Goal: Information Seeking & Learning: Learn about a topic

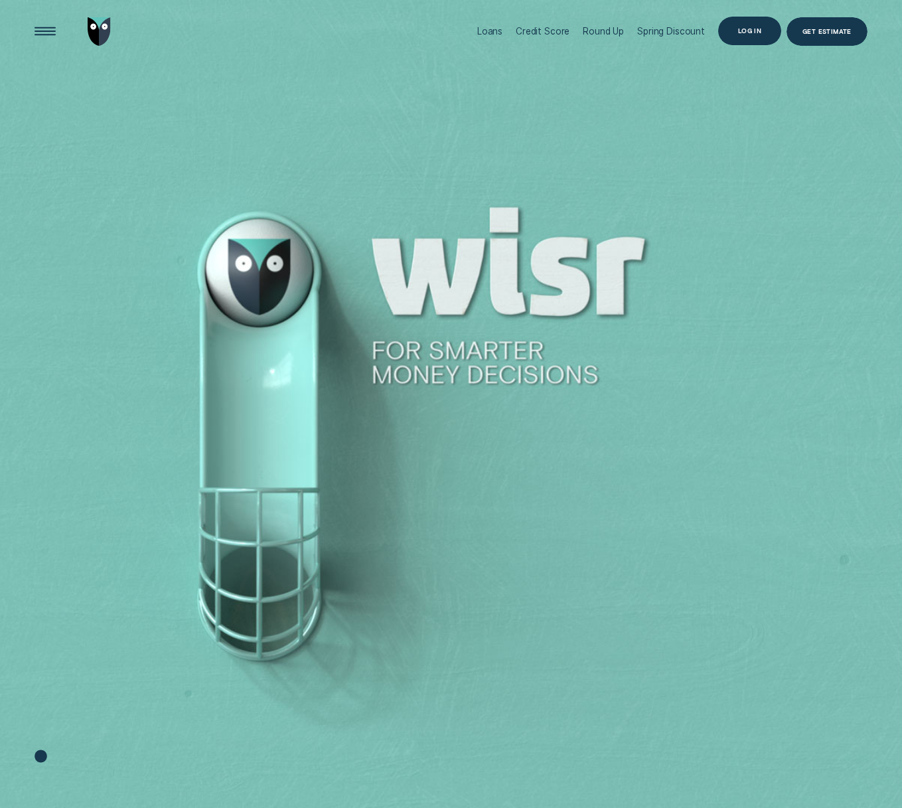
click at [836, 34] on div "Get Estimate" at bounding box center [826, 32] width 49 height 5
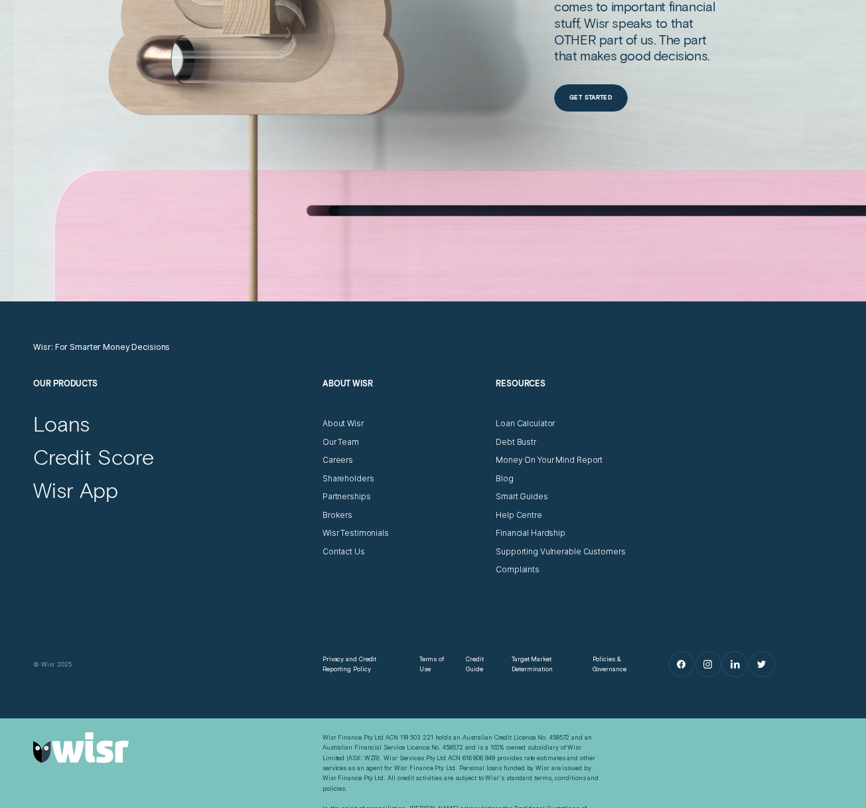
scroll to position [3999, 0]
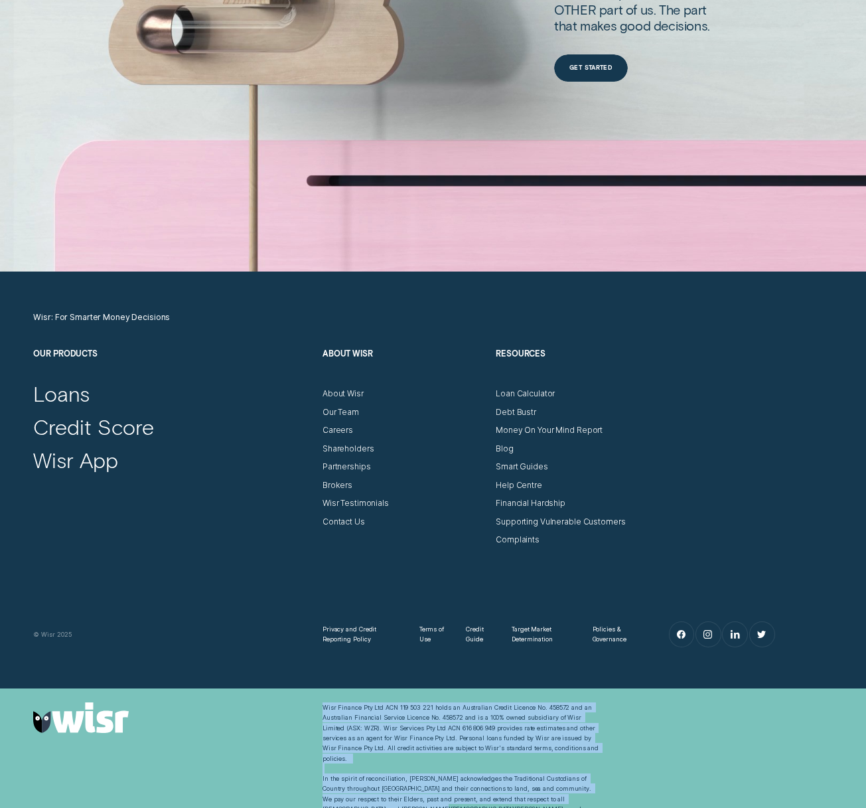
drag, startPoint x: 619, startPoint y: 786, endPoint x: 320, endPoint y: 699, distance: 311.7
click at [320, 699] on div "Wisr Finance Pty Ltd ACN 119 503 221 holds an Australian Credit Licence No. 458…" at bounding box center [433, 763] width 866 height 150
drag, startPoint x: 320, startPoint y: 699, endPoint x: 646, endPoint y: 792, distance: 338.9
click at [646, 792] on div "Wisr Finance Pty Ltd ACN 119 503 221 holds an Australian Credit Licence No. 458…" at bounding box center [433, 763] width 866 height 150
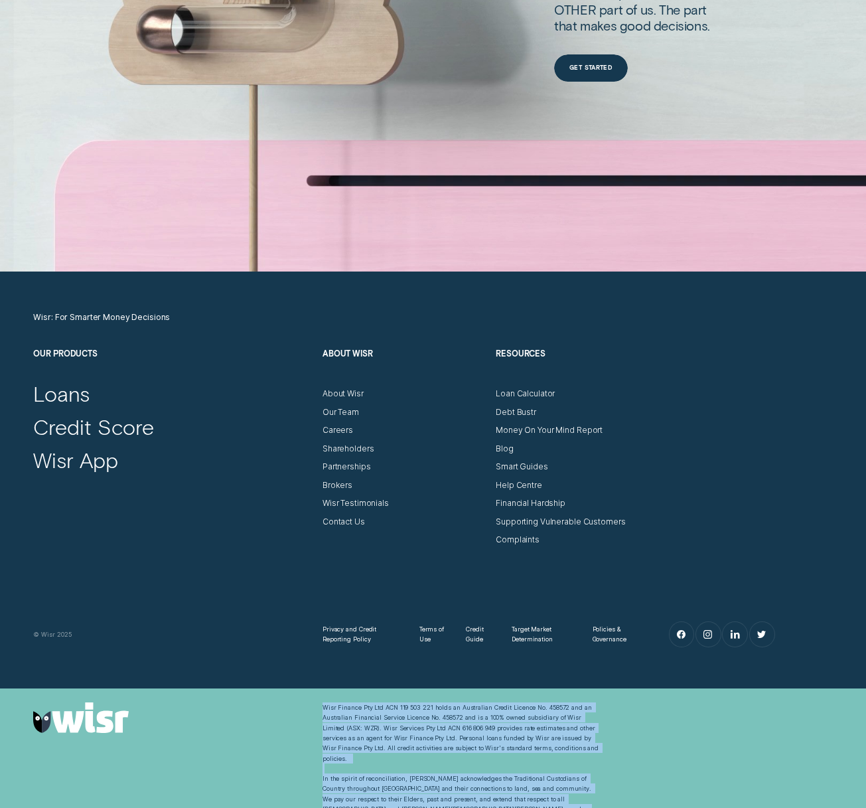
click at [645, 792] on div "Wisr Finance Pty Ltd ACN 119 503 221 holds an Australian Credit Licence No. 458…" at bounding box center [433, 762] width 809 height 121
drag, startPoint x: 645, startPoint y: 792, endPoint x: 315, endPoint y: 706, distance: 341.4
click at [315, 707] on div "Wisr Finance Pty Ltd ACN 119 503 221 holds an Australian Credit Licence No. 458…" at bounding box center [433, 762] width 809 height 121
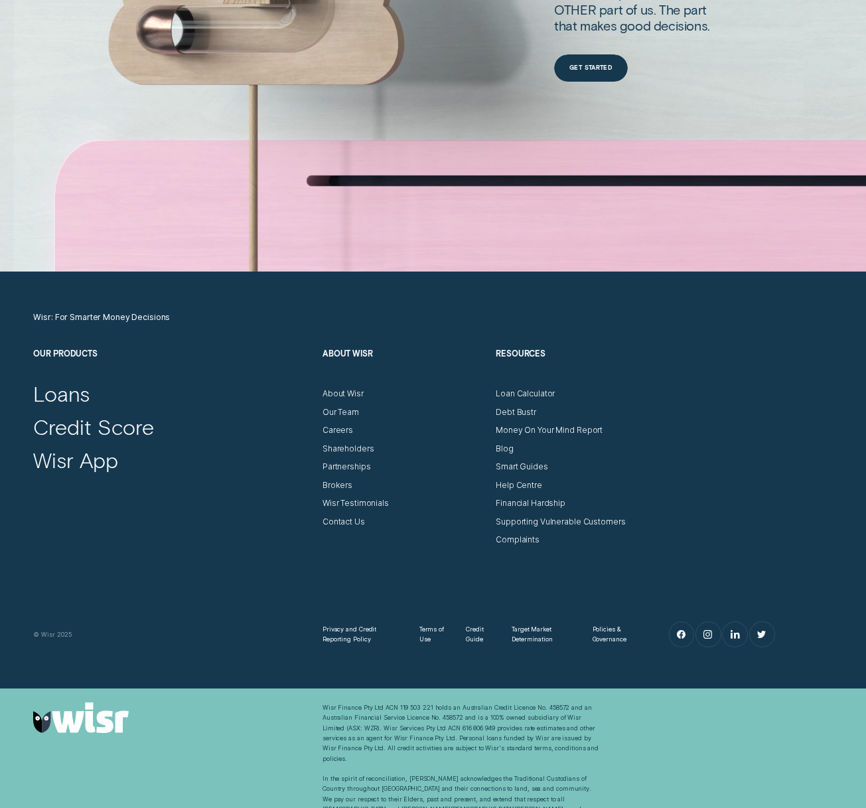
click at [315, 706] on div at bounding box center [173, 717] width 289 height 31
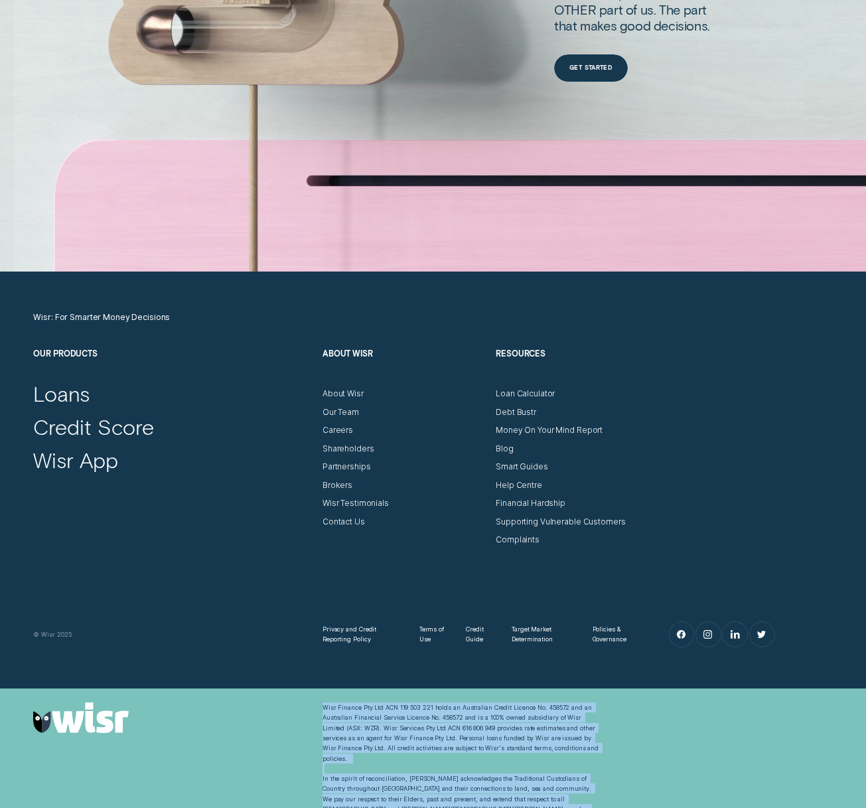
drag, startPoint x: 318, startPoint y: 706, endPoint x: 612, endPoint y: 792, distance: 306.4
click at [611, 794] on div "Wisr Finance Pty Ltd ACN 119 503 221 holds an Australian Credit Licence No. 458…" at bounding box center [433, 763] width 866 height 150
click at [612, 792] on div "Wisr Finance Pty Ltd ACN 119 503 221 holds an Australian Credit Licence No. 458…" at bounding box center [433, 762] width 809 height 121
drag, startPoint x: 614, startPoint y: 792, endPoint x: 321, endPoint y: 710, distance: 304.0
click at [321, 710] on div "Wisr Finance Pty Ltd ACN 119 503 221 holds an Australian Credit Licence No. 458…" at bounding box center [433, 762] width 809 height 121
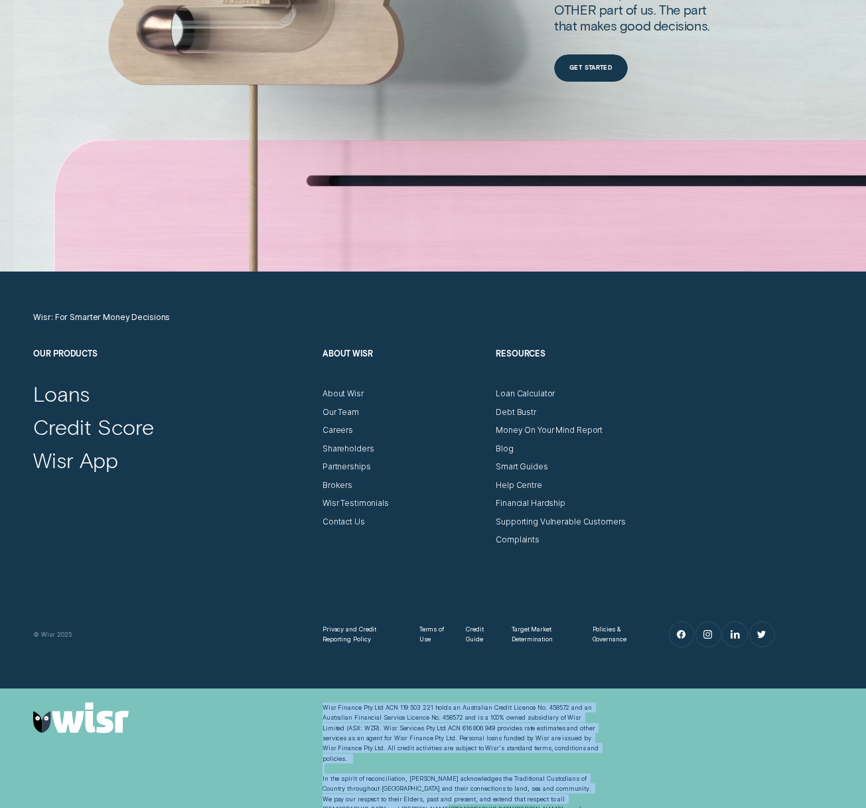
click at [321, 710] on div "Wisr Finance Pty Ltd ACN 119 503 221 holds an Australian Credit Licence No. 458…" at bounding box center [461, 762] width 289 height 121
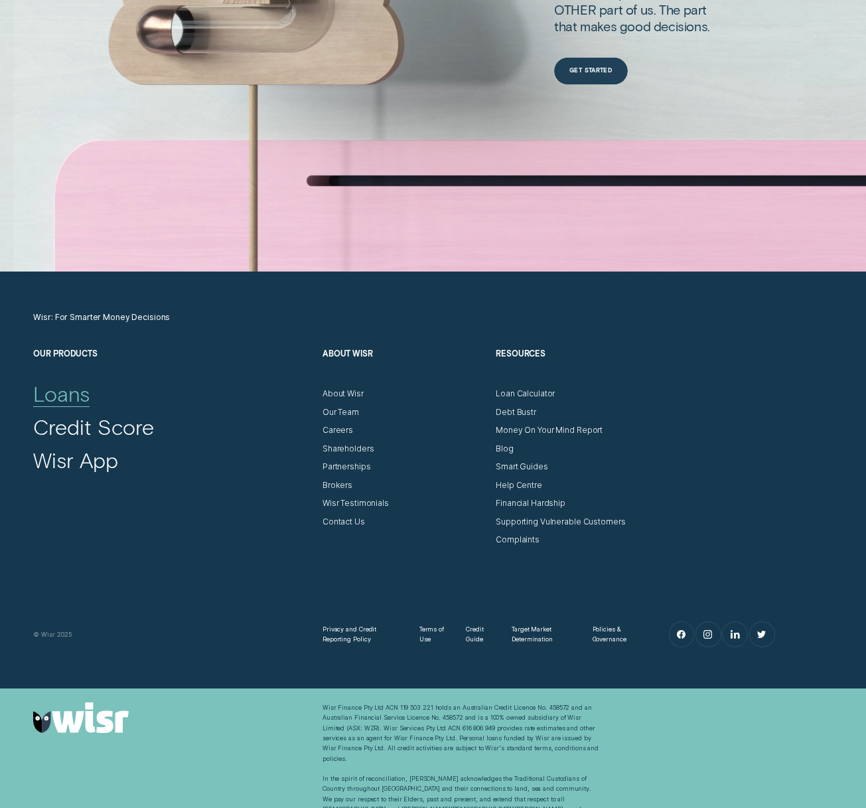
click at [58, 393] on div "Loans" at bounding box center [61, 393] width 56 height 27
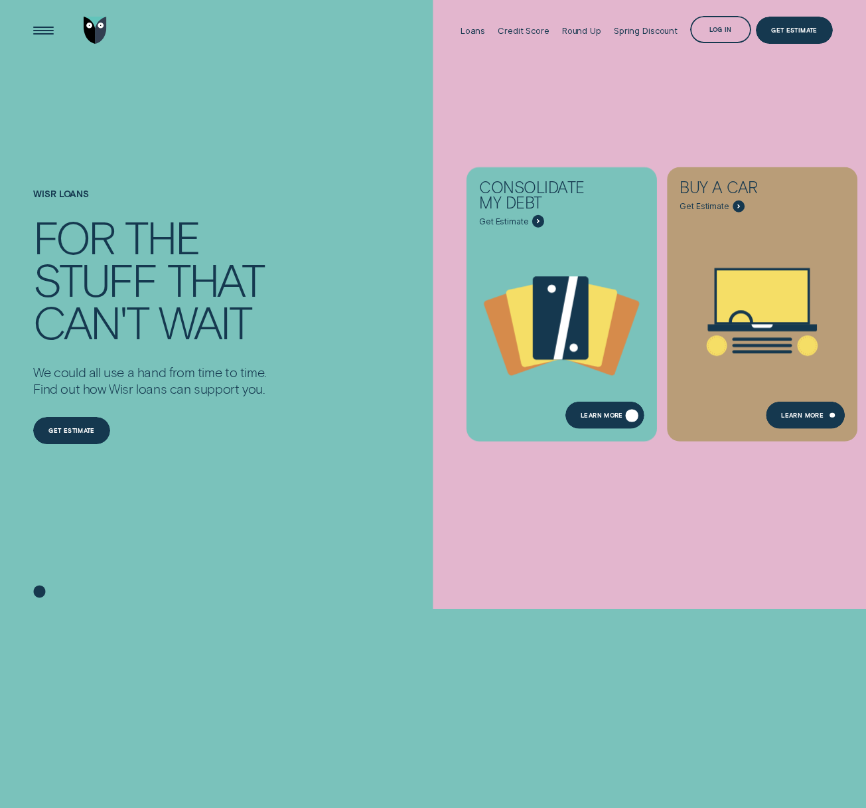
click at [603, 419] on div "Learn more" at bounding box center [602, 415] width 42 height 5
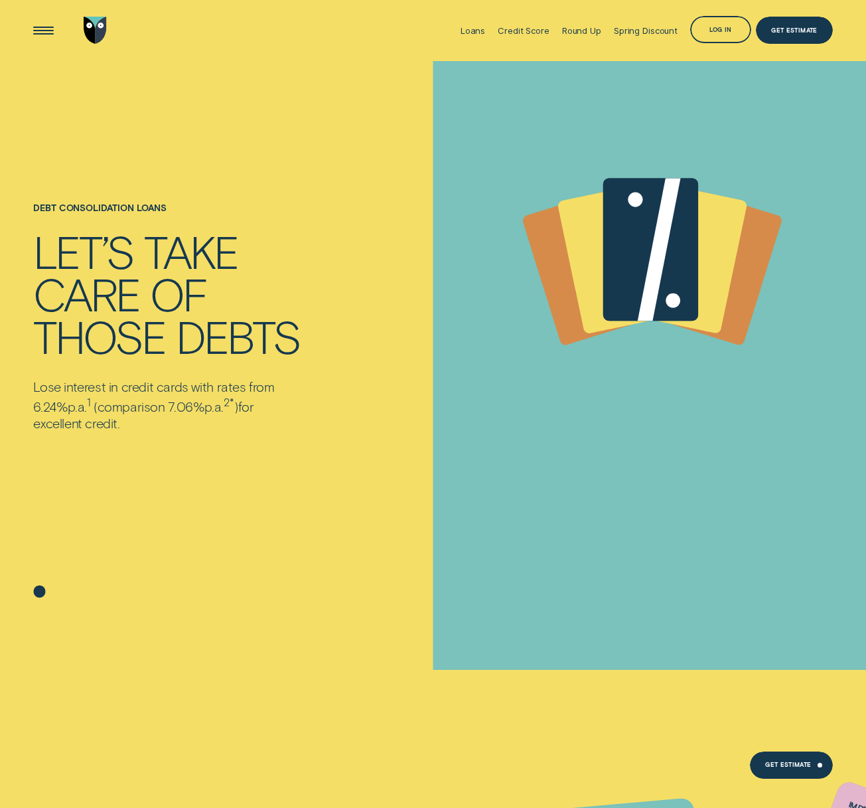
drag, startPoint x: 40, startPoint y: 384, endPoint x: 165, endPoint y: 424, distance: 131.2
click at [165, 424] on p "Lose interest in credit cards with rates from 6.24% p.a. 1 ( comparison 7.06% p…" at bounding box center [164, 404] width 263 height 53
drag, startPoint x: 157, startPoint y: 424, endPoint x: 35, endPoint y: 392, distance: 127.0
click at [35, 392] on p "Lose interest in credit cards with rates from 6.24% p.a. 1 ( comparison 7.06% p…" at bounding box center [164, 404] width 263 height 53
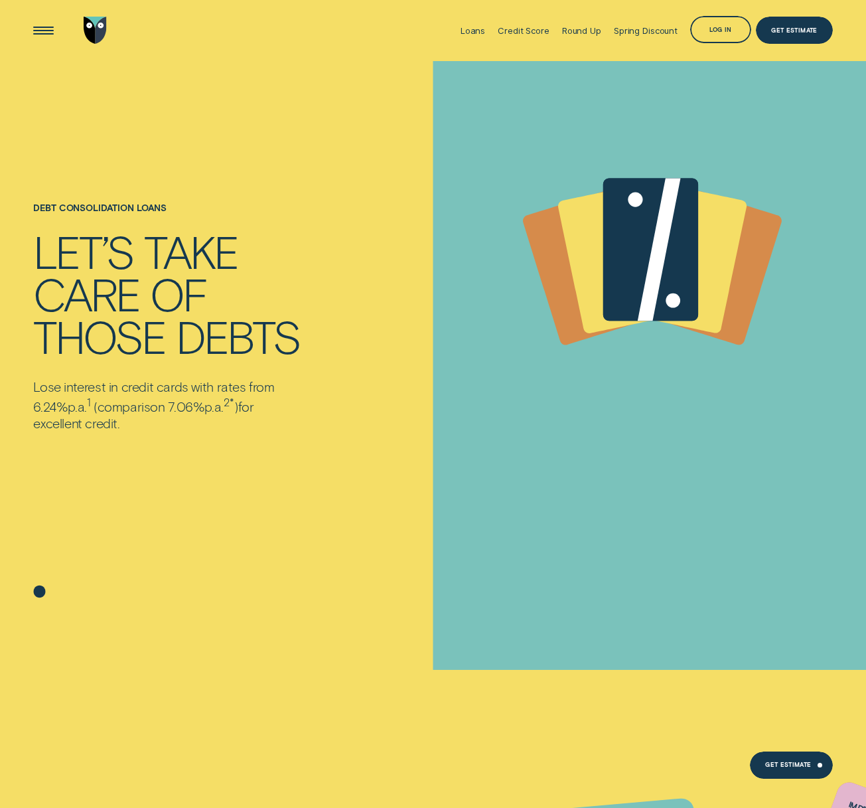
click at [34, 391] on p "Lose interest in credit cards with rates from 6.24% p.a. 1 ( comparison 7.06% p…" at bounding box center [164, 404] width 263 height 53
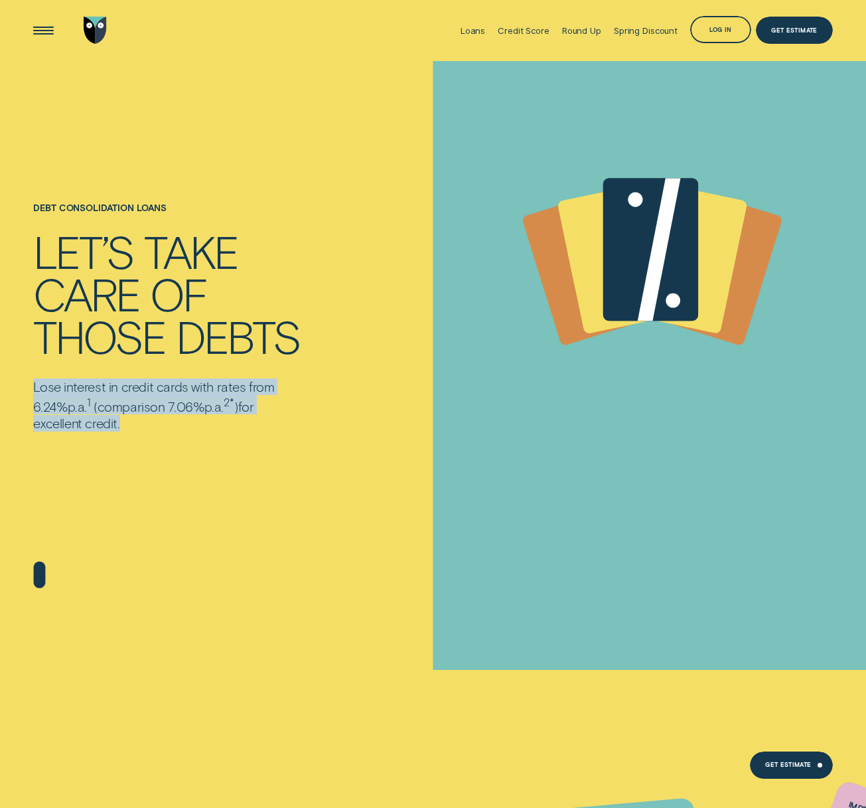
drag, startPoint x: 34, startPoint y: 391, endPoint x: 134, endPoint y: 419, distance: 104.2
click at [134, 419] on p "Lose interest in credit cards with rates from 6.24% p.a. 1 ( comparison 7.06% p…" at bounding box center [164, 404] width 263 height 53
drag, startPoint x: 134, startPoint y: 419, endPoint x: 141, endPoint y: 421, distance: 6.8
click at [134, 419] on p "Lose interest in credit cards with rates from 6.24% p.a. 1 ( comparison 7.06% p…" at bounding box center [164, 404] width 263 height 53
drag, startPoint x: 138, startPoint y: 422, endPoint x: 33, endPoint y: 382, distance: 112.2
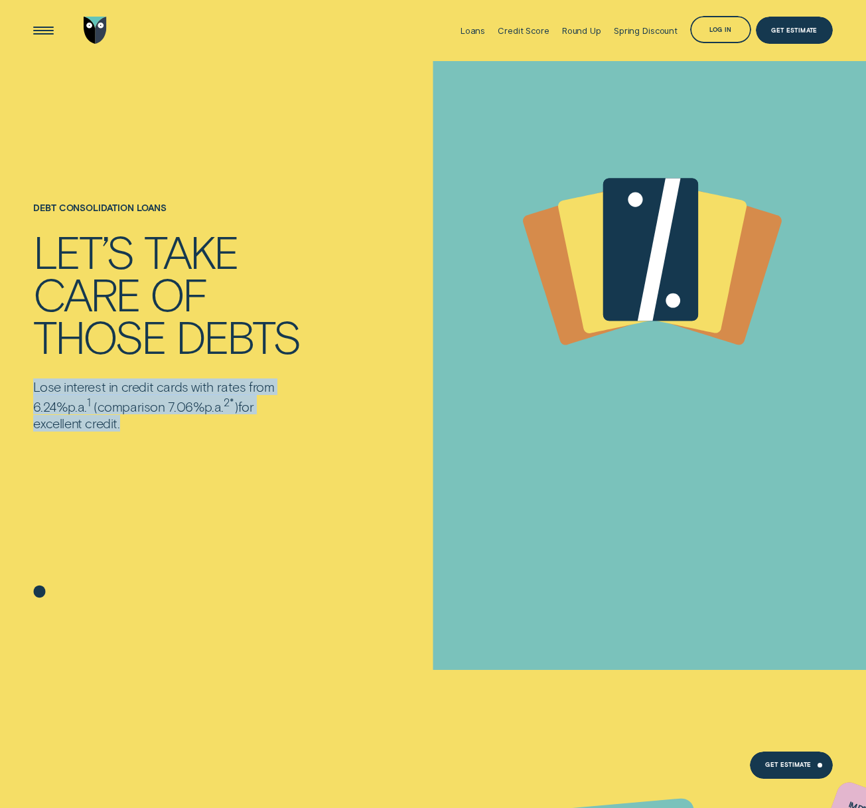
click at [33, 382] on p "Lose interest in credit cards with rates from 6.24% p.a. 1 ( comparison 7.06% p…" at bounding box center [164, 404] width 263 height 53
click at [35, 383] on p "Lose interest in credit cards with rates from 6.24% p.a. 1 ( comparison 7.06% p…" at bounding box center [164, 404] width 263 height 53
drag, startPoint x: 36, startPoint y: 385, endPoint x: 146, endPoint y: 423, distance: 116.5
click at [146, 423] on p "Lose interest in credit cards with rates from 6.24% p.a. 1 ( comparison 7.06% p…" at bounding box center [164, 404] width 263 height 53
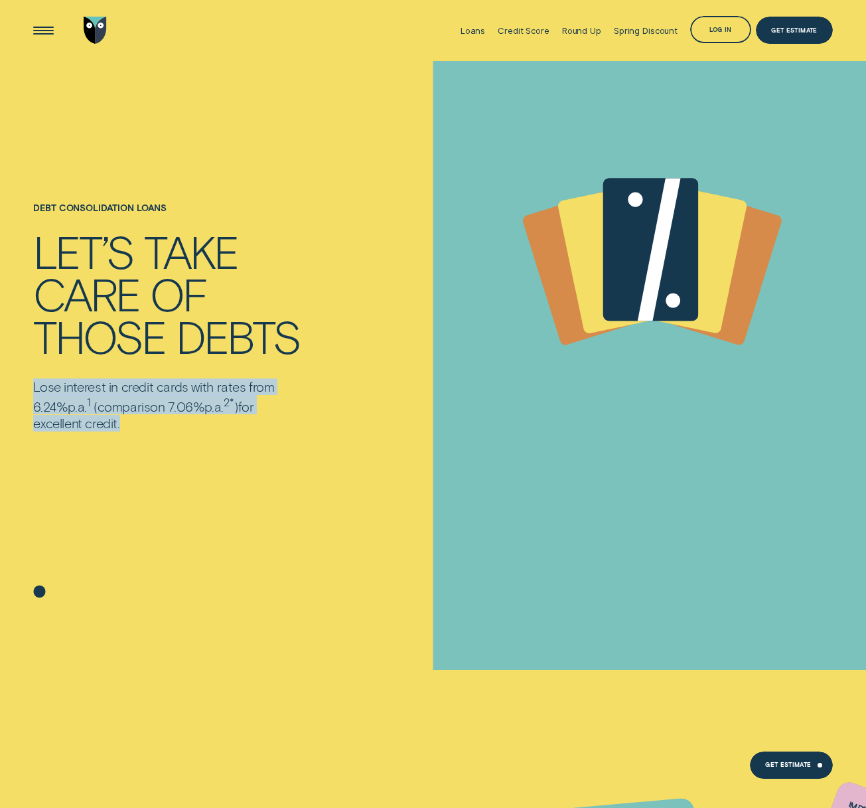
drag, startPoint x: 131, startPoint y: 421, endPoint x: 38, endPoint y: 388, distance: 98.0
click at [38, 388] on p "Lose interest in credit cards with rates from 6.24% p.a. 1 ( comparison 7.06% p…" at bounding box center [164, 404] width 263 height 53
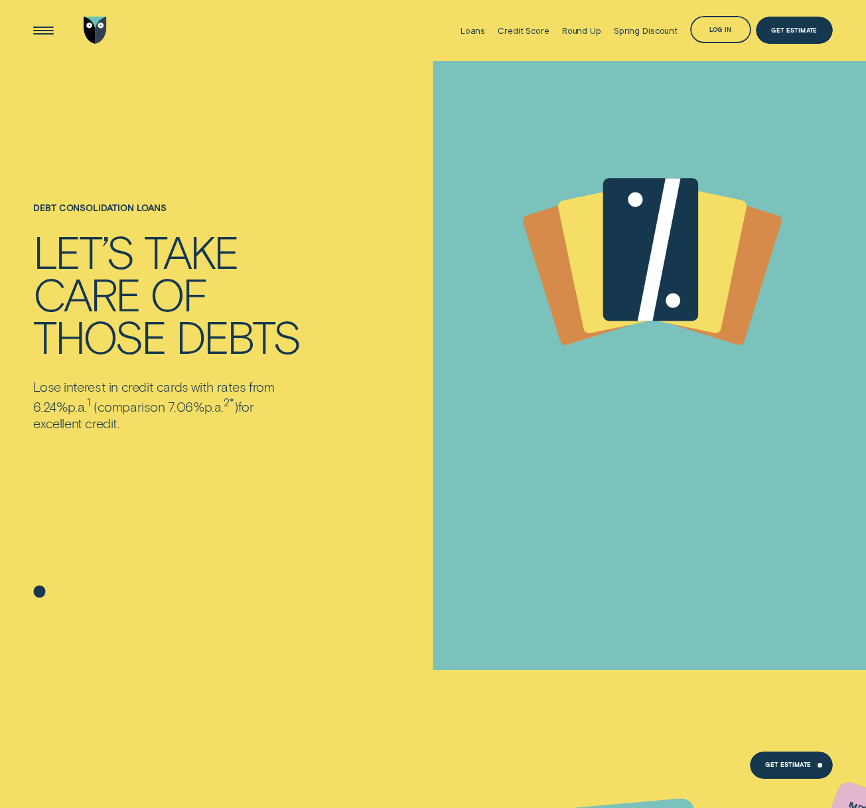
click at [37, 388] on p "Lose interest in credit cards with rates from 6.24% p.a. 1 ( comparison 7.06% p…" at bounding box center [164, 404] width 263 height 53
drag, startPoint x: 35, startPoint y: 388, endPoint x: 160, endPoint y: 427, distance: 130.8
click at [160, 427] on p "Lose interest in credit cards with rates from 6.24% p.a. 1 ( comparison 7.06% p…" at bounding box center [164, 404] width 263 height 53
click at [160, 428] on p "Lose interest in credit cards with rates from 6.24% p.a. 1 ( comparison 7.06% p…" at bounding box center [164, 404] width 263 height 53
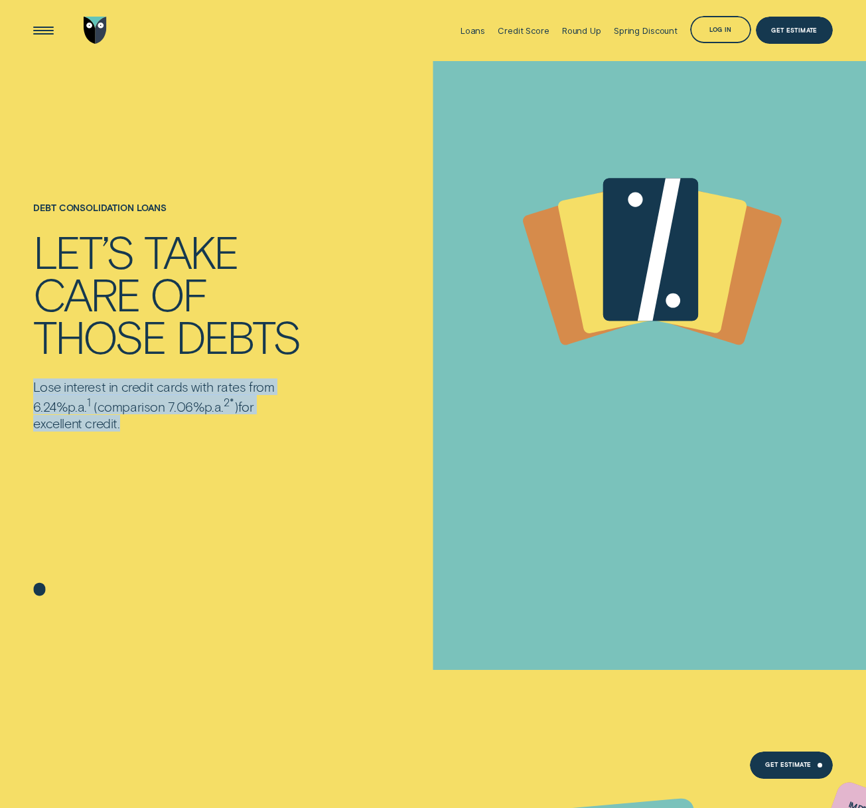
drag, startPoint x: 160, startPoint y: 428, endPoint x: 29, endPoint y: 380, distance: 139.2
click at [33, 379] on div "Debt consolidation loans LET’S TAKE CARE OF THOSE DEBTS Lose interest in credit…" at bounding box center [202, 335] width 347 height 548
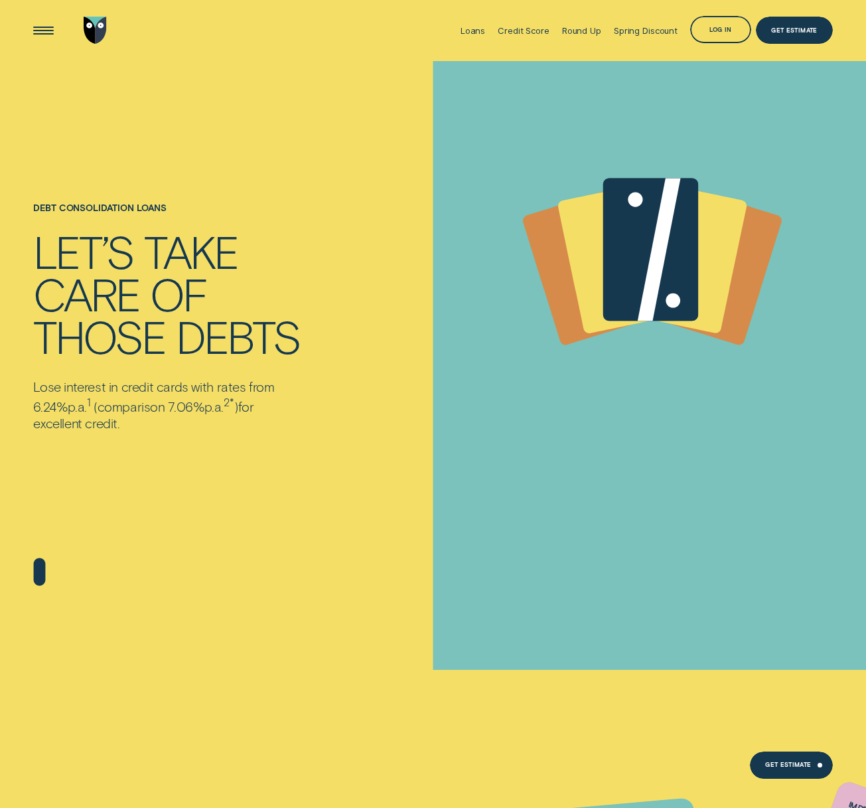
click at [29, 380] on div "Debt consolidation loans LET’S TAKE CARE OF THOSE DEBTS Lose interest in credit…" at bounding box center [202, 335] width 347 height 548
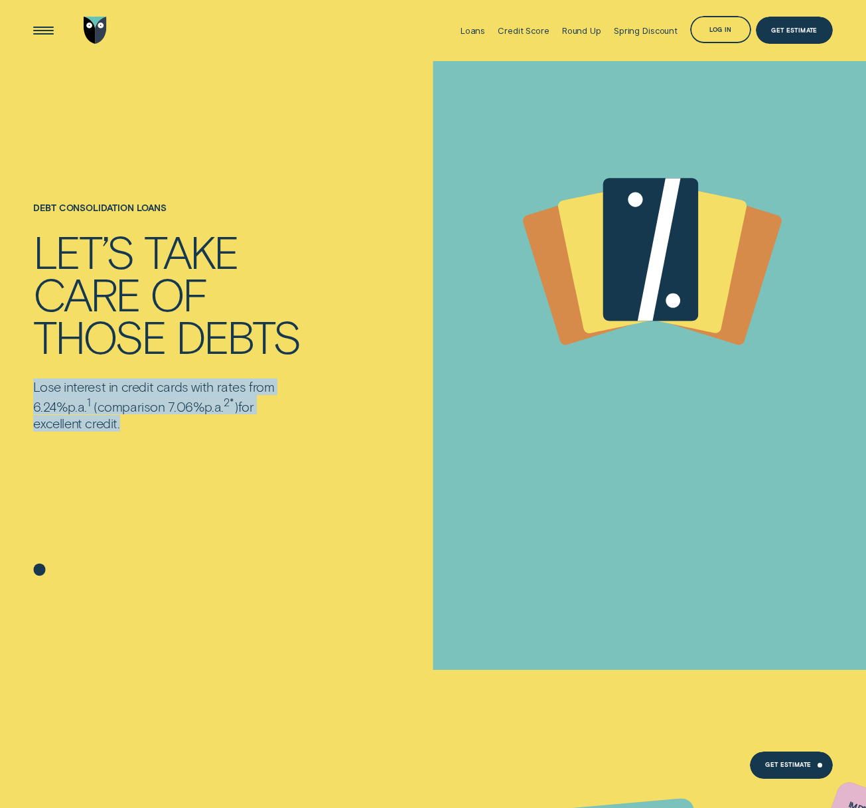
drag, startPoint x: 31, startPoint y: 382, endPoint x: 157, endPoint y: 419, distance: 132.3
click at [157, 419] on div "Debt consolidation loans LET’S TAKE CARE OF THOSE DEBTS Lose interest in credit…" at bounding box center [202, 335] width 347 height 548
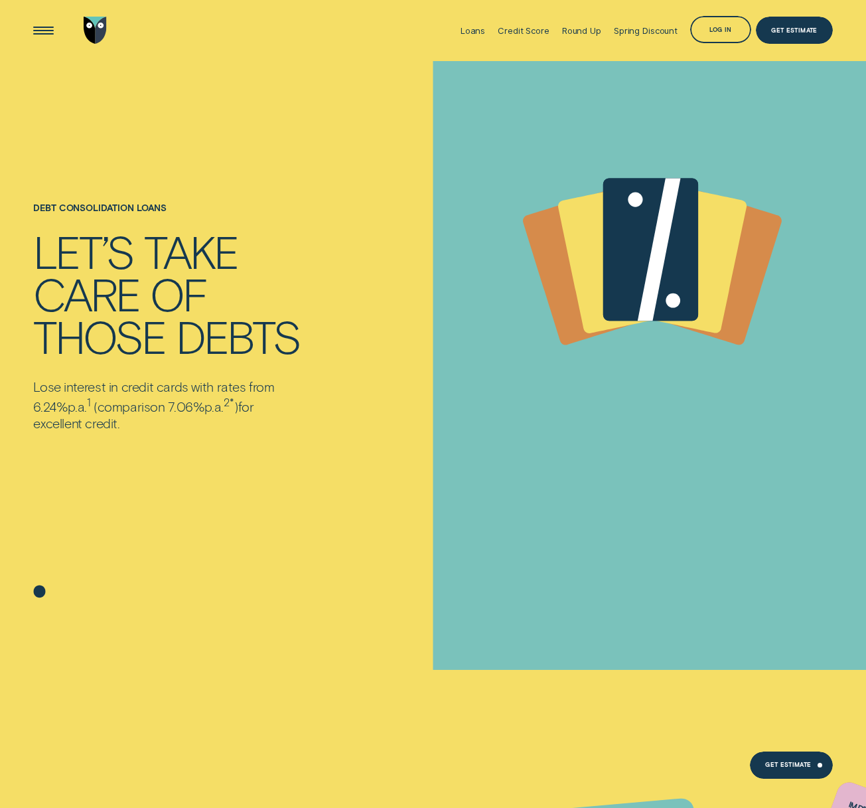
click at [157, 420] on p "Lose interest in credit cards with rates from 6.24% p.a. 1 ( comparison 7.06% p…" at bounding box center [164, 404] width 263 height 53
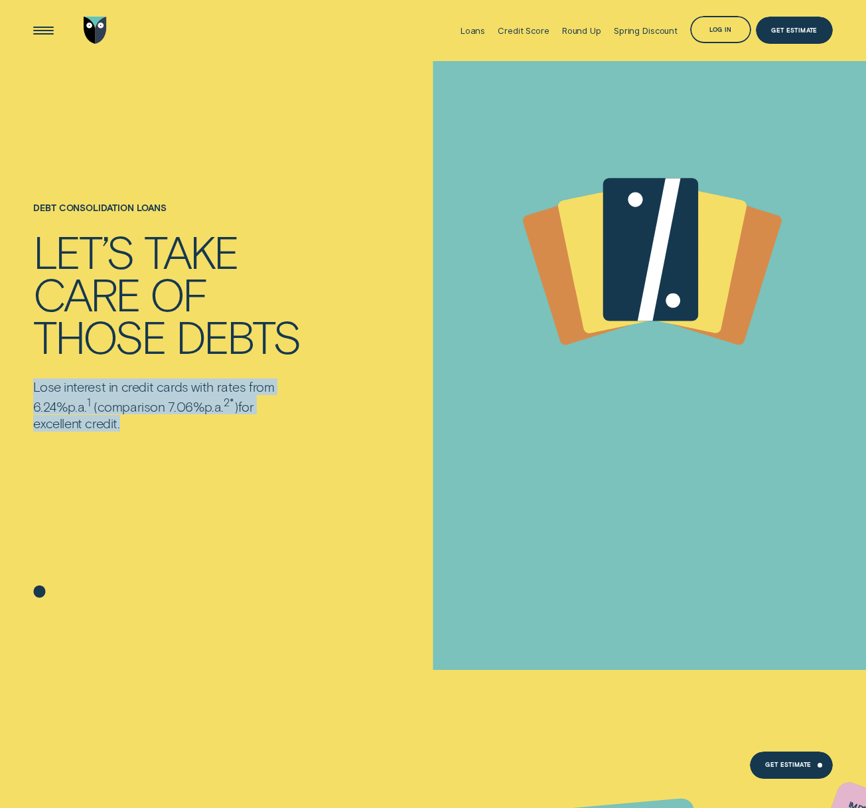
drag, startPoint x: 144, startPoint y: 423, endPoint x: 38, endPoint y: 388, distance: 111.7
click at [38, 390] on p "Lose interest in credit cards with rates from 6.24% p.a. 1 ( comparison 7.06% p…" at bounding box center [164, 404] width 263 height 53
click at [38, 388] on p "Lose interest in credit cards with rates from 6.24% p.a. 1 ( comparison 7.06% p…" at bounding box center [164, 404] width 263 height 53
drag, startPoint x: 35, startPoint y: 386, endPoint x: 159, endPoint y: 426, distance: 131.0
click at [159, 426] on p "Lose interest in credit cards with rates from 6.24% p.a. 1 ( comparison 7.06% p…" at bounding box center [164, 404] width 263 height 53
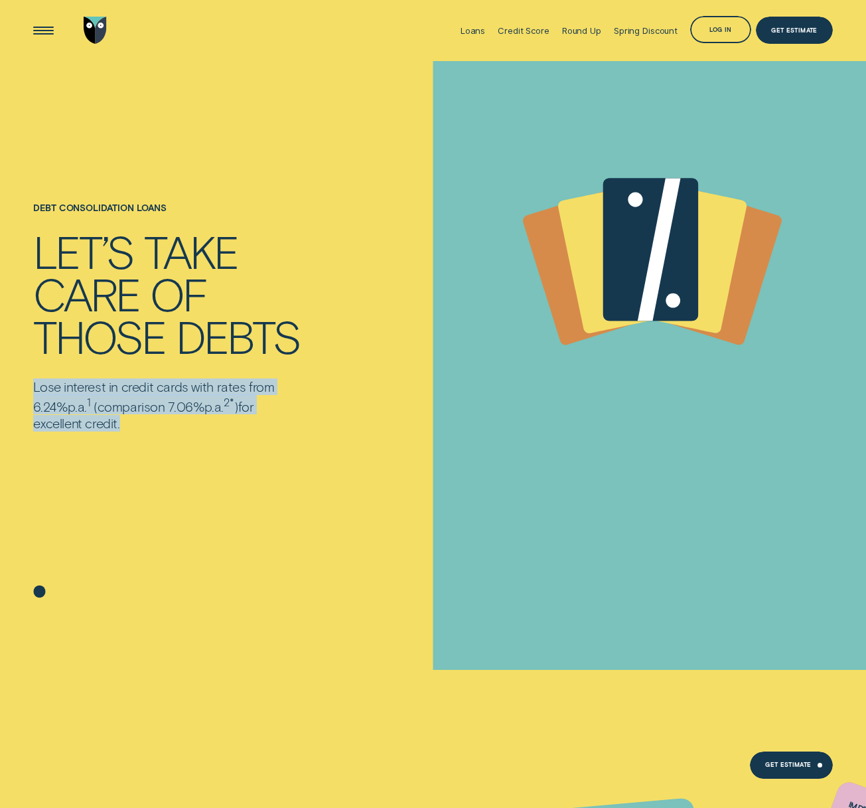
click at [159, 426] on p "Lose interest in credit cards with rates from 6.24% p.a. 1 ( comparison 7.06% p…" at bounding box center [164, 404] width 263 height 53
drag, startPoint x: 147, startPoint y: 424, endPoint x: 38, endPoint y: 386, distance: 115.9
click at [38, 386] on p "Lose interest in credit cards with rates from 6.24% p.a. 1 ( comparison 7.06% p…" at bounding box center [164, 404] width 263 height 53
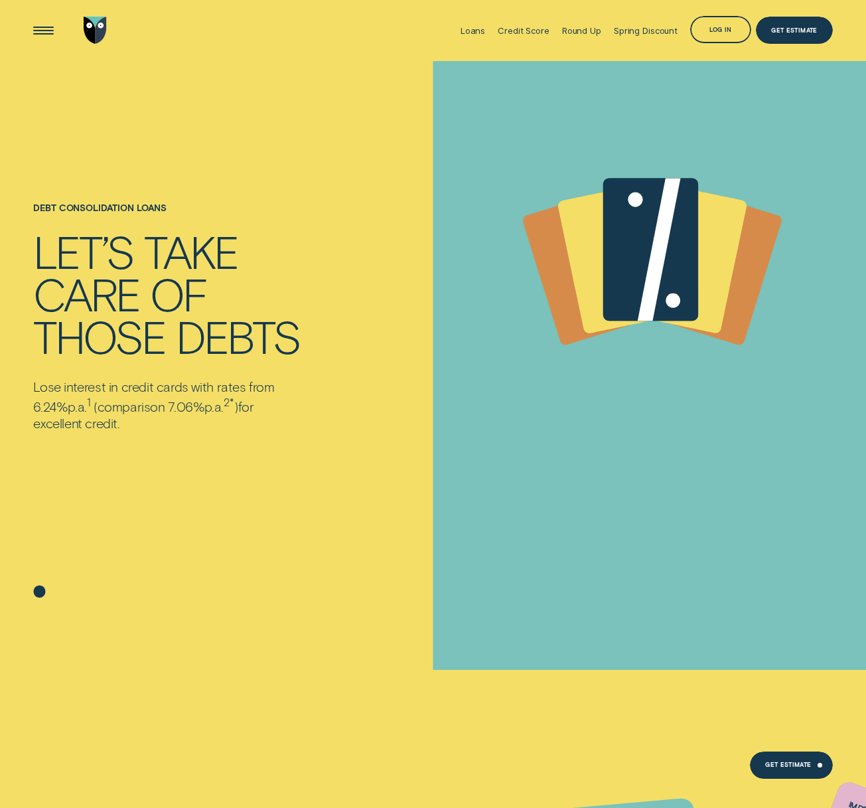
click at [37, 386] on p "Lose interest in credit cards with rates from 6.24% p.a. 1 ( comparison 7.06% p…" at bounding box center [164, 404] width 263 height 53
drag, startPoint x: 31, startPoint y: 386, endPoint x: 140, endPoint y: 425, distance: 115.5
click at [140, 425] on div "Debt consolidation loans LET’S TAKE CARE OF THOSE DEBTS Lose interest in credit…" at bounding box center [202, 335] width 347 height 548
click at [140, 425] on p "Lose interest in credit cards with rates from 6.24% p.a. 1 ( comparison 7.06% p…" at bounding box center [164, 404] width 263 height 53
drag, startPoint x: 139, startPoint y: 422, endPoint x: 35, endPoint y: 384, distance: 111.1
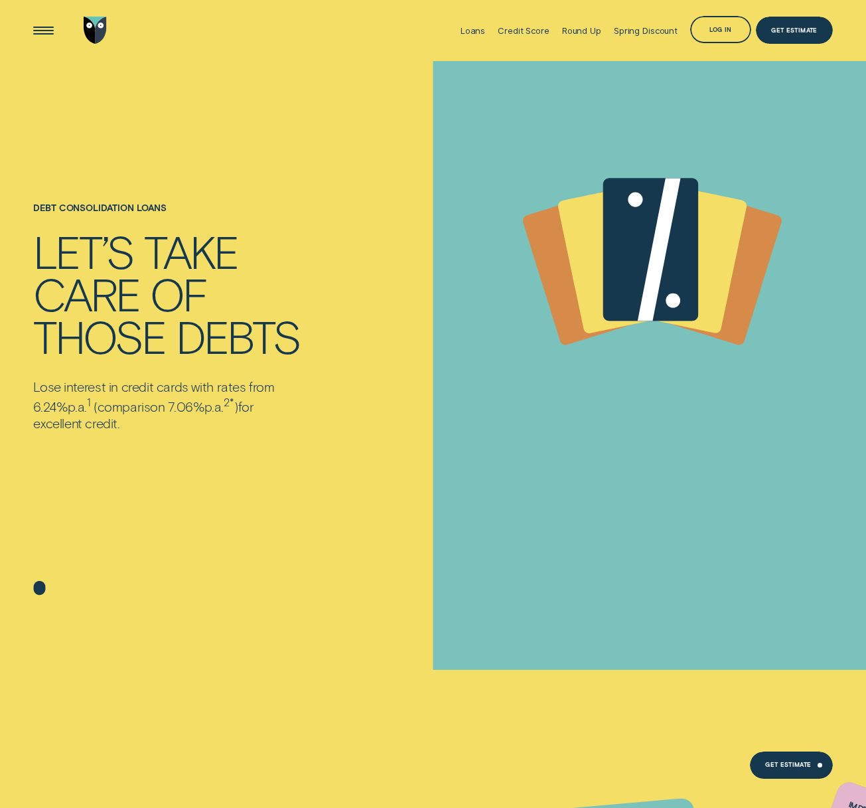
click at [38, 383] on p "Lose interest in credit cards with rates from 6.24% p.a. 1 ( comparison 7.06% p…" at bounding box center [164, 404] width 263 height 53
click at [36, 384] on p "Lose interest in credit cards with rates from 6.24% p.a. 1 ( comparison 7.06% p…" at bounding box center [164, 404] width 263 height 53
drag, startPoint x: 33, startPoint y: 384, endPoint x: 141, endPoint y: 425, distance: 116.4
click at [141, 425] on div "Debt consolidation loans LET’S TAKE CARE OF THOSE DEBTS Lose interest in credit…" at bounding box center [202, 335] width 347 height 548
drag, startPoint x: 141, startPoint y: 425, endPoint x: 149, endPoint y: 423, distance: 8.2
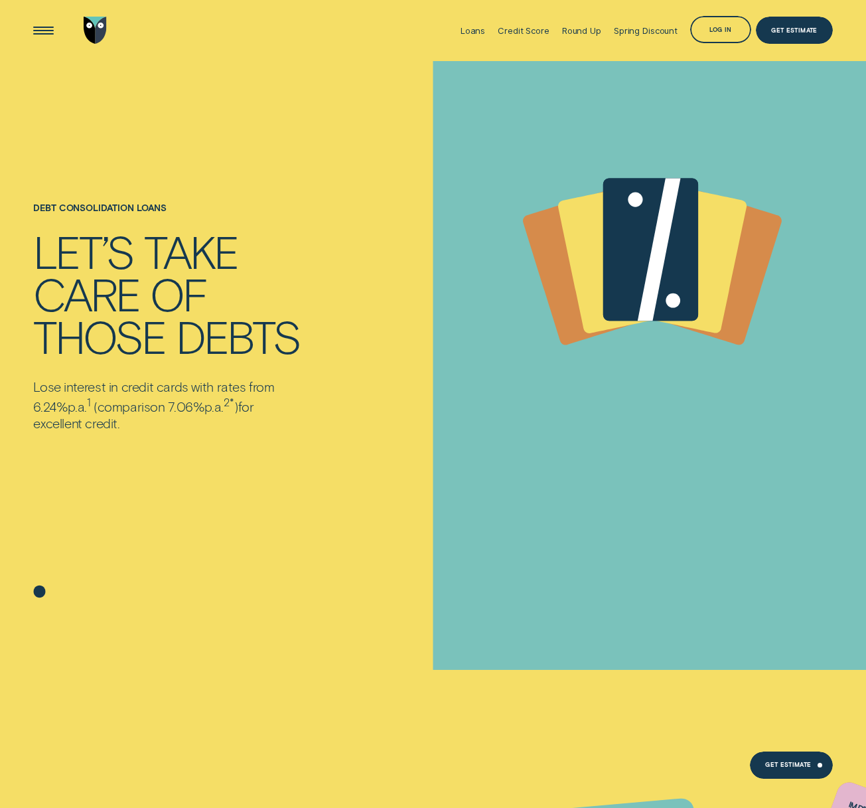
click at [143, 425] on p "Lose interest in credit cards with rates from 6.24% p.a. 1 ( comparison 7.06% p…" at bounding box center [164, 404] width 263 height 53
drag, startPoint x: 148, startPoint y: 424, endPoint x: 33, endPoint y: 388, distance: 120.3
click at [33, 388] on p "Lose interest in credit cards with rates from 6.24% p.a. 1 ( comparison 7.06% p…" at bounding box center [164, 404] width 263 height 53
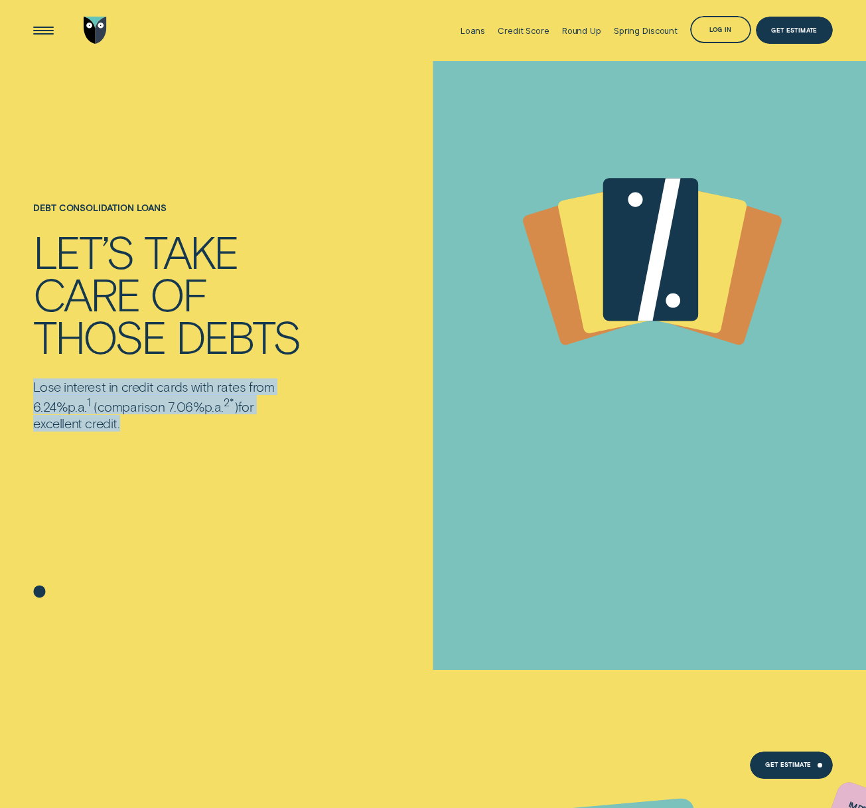
drag, startPoint x: 33, startPoint y: 388, endPoint x: 141, endPoint y: 427, distance: 114.8
click at [141, 427] on p "Lose interest in credit cards with rates from 6.24% p.a. 1 ( comparison 7.06% p…" at bounding box center [164, 404] width 263 height 53
drag, startPoint x: 127, startPoint y: 424, endPoint x: 34, endPoint y: 384, distance: 101.1
click at [34, 384] on p "Lose interest in credit cards with rates from 6.24% p.a. 1 ( comparison 7.06% p…" at bounding box center [164, 404] width 263 height 53
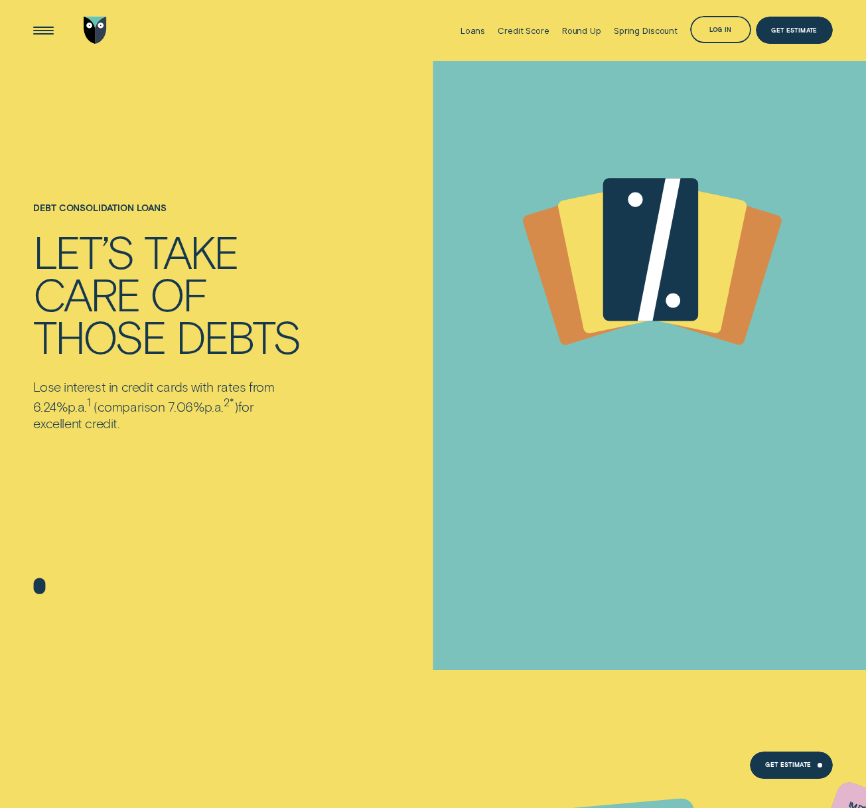
click at [34, 384] on p "Lose interest in credit cards with rates from 6.24% p.a. 1 ( comparison 7.06% p…" at bounding box center [164, 404] width 263 height 53
drag, startPoint x: 34, startPoint y: 384, endPoint x: 126, endPoint y: 413, distance: 96.6
click at [123, 412] on p "Lose interest in credit cards with rates from 6.24% p.a. 1 ( comparison 7.06% p…" at bounding box center [164, 404] width 263 height 53
click at [140, 421] on p "Lose interest in credit cards with rates from 6.24% p.a. 1 ( comparison 7.06% p…" at bounding box center [164, 404] width 263 height 53
